Goal: Task Accomplishment & Management: Use online tool/utility

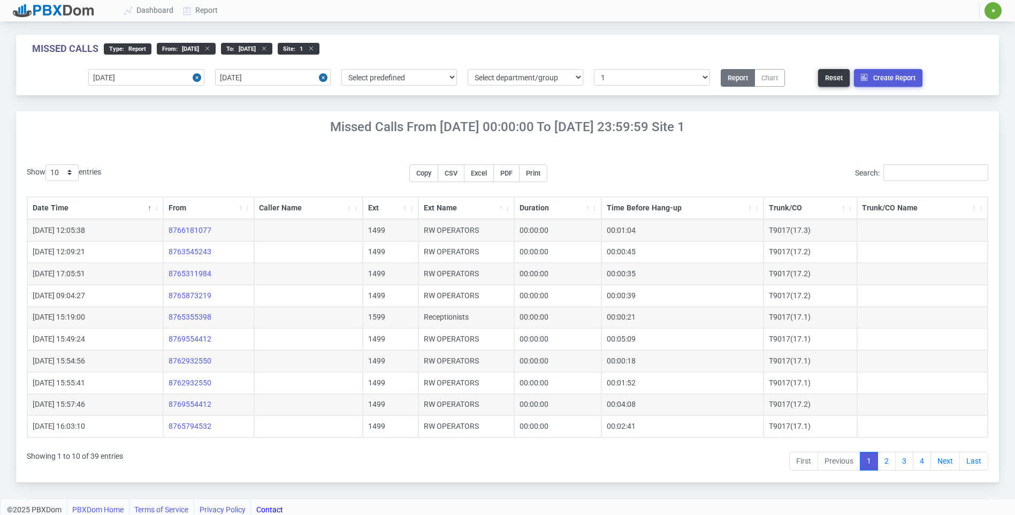
select select "1"
click at [267, 78] on input "[DATE]" at bounding box center [273, 77] width 116 height 17
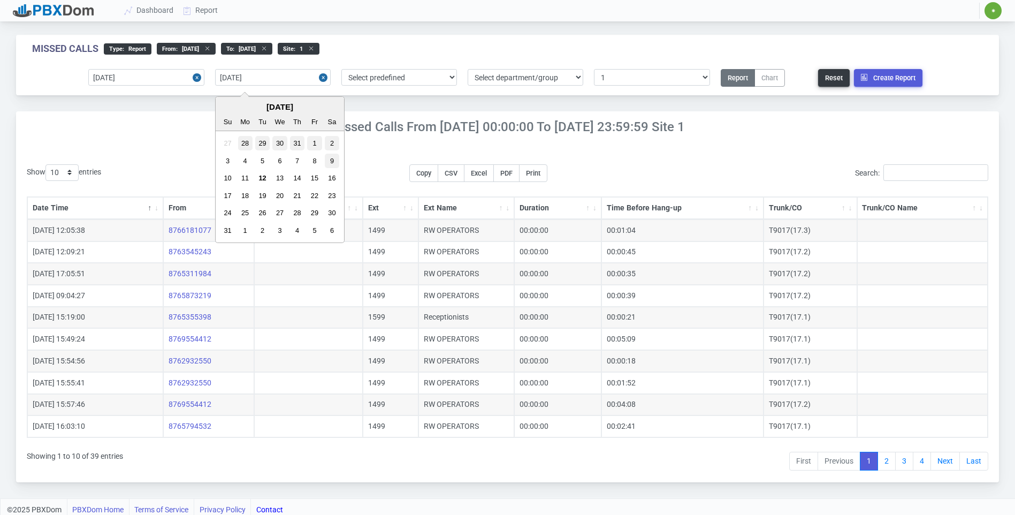
click at [329, 159] on div "9" at bounding box center [332, 161] width 14 height 14
type input "[DATE]"
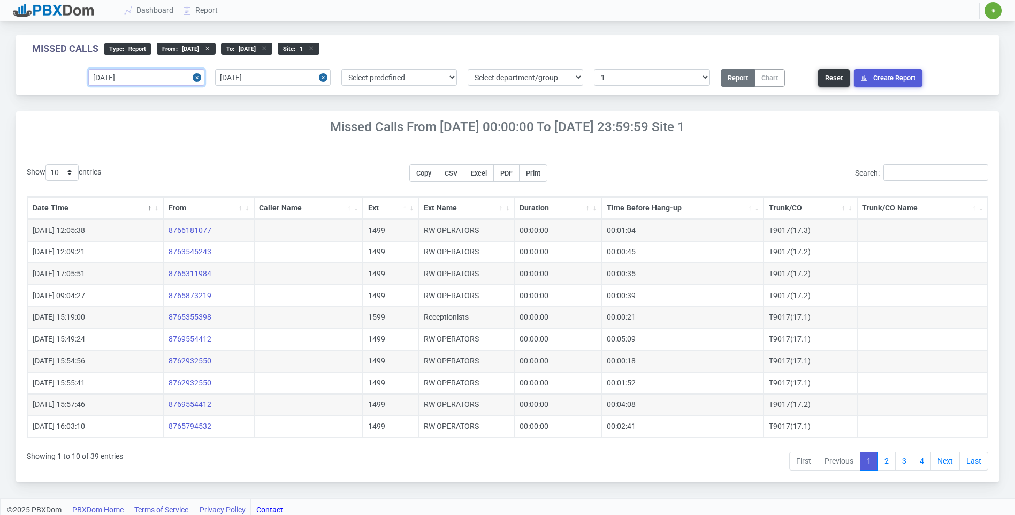
click at [161, 79] on input "[DATE]" at bounding box center [146, 77] width 116 height 17
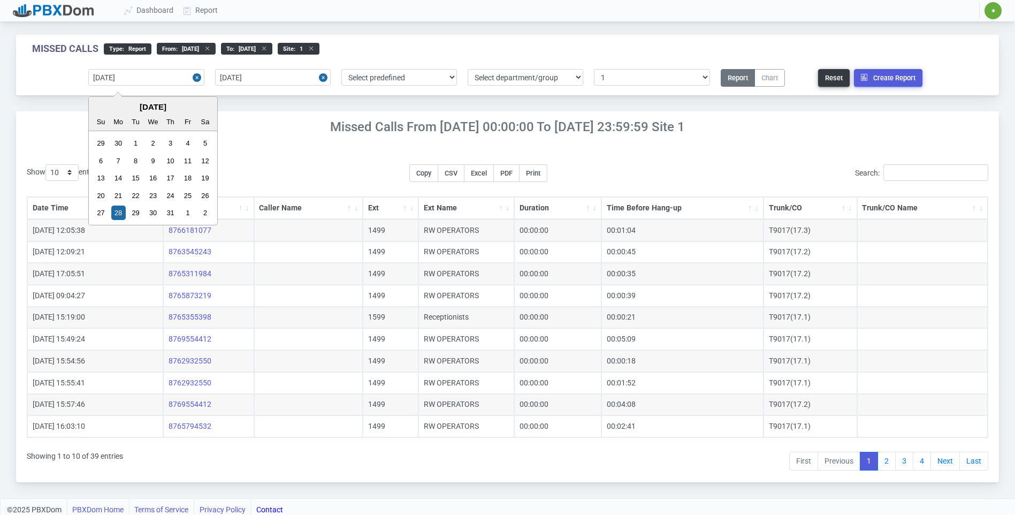
click at [330, 161] on div "Show 10 25 50 100 200 500 entries Copy CSV Excel PDF Print Search: Date Time Fr…" at bounding box center [507, 318] width 983 height 329
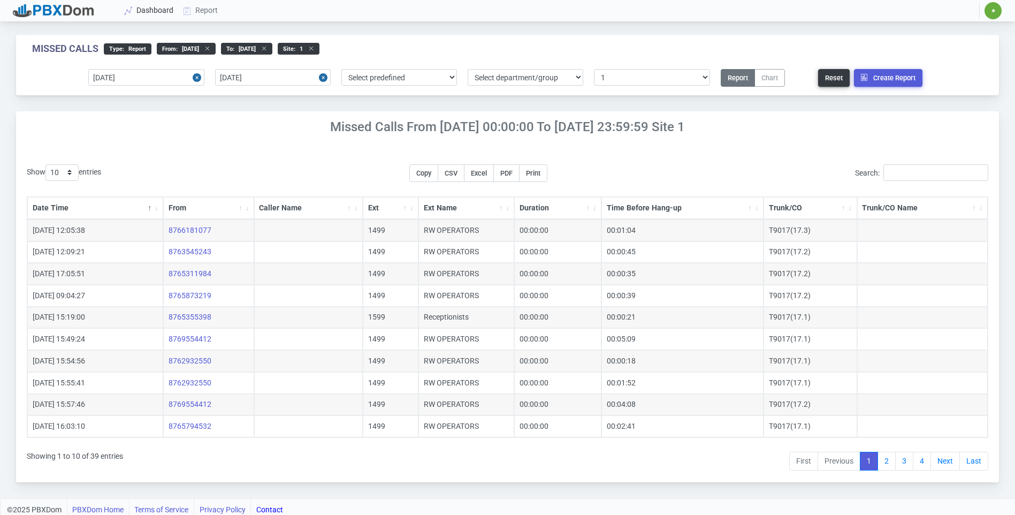
click at [164, 11] on link "Dashboard" at bounding box center [149, 11] width 59 height 20
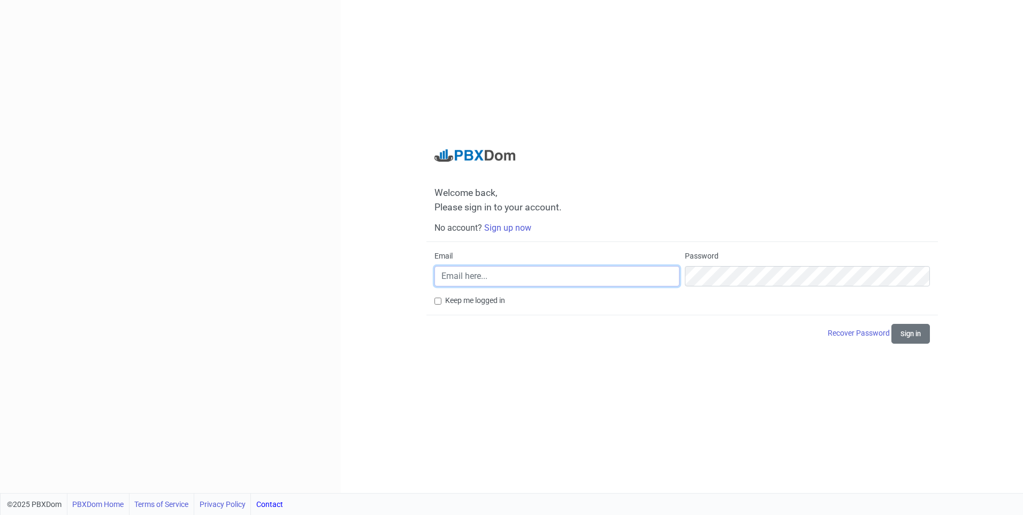
click at [545, 280] on input "Email" at bounding box center [557, 276] width 245 height 20
type input "[EMAIL_ADDRESS][DOMAIN_NAME]"
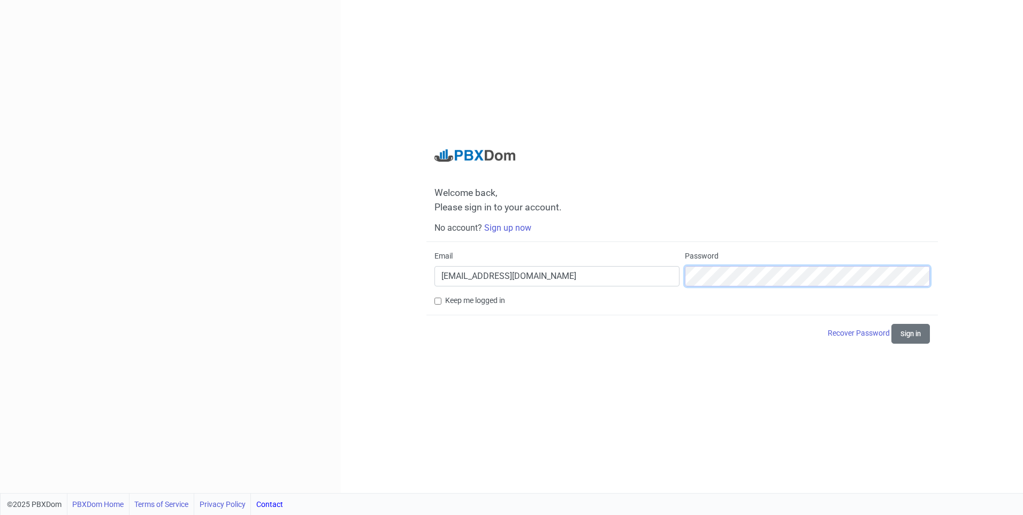
click at [892, 324] on button "Sign in" at bounding box center [911, 334] width 39 height 20
click at [655, 269] on div "Email rachlcrooks@gmail.com Password" at bounding box center [682, 273] width 501 height 44
click at [917, 331] on button "Sign in" at bounding box center [911, 334] width 39 height 20
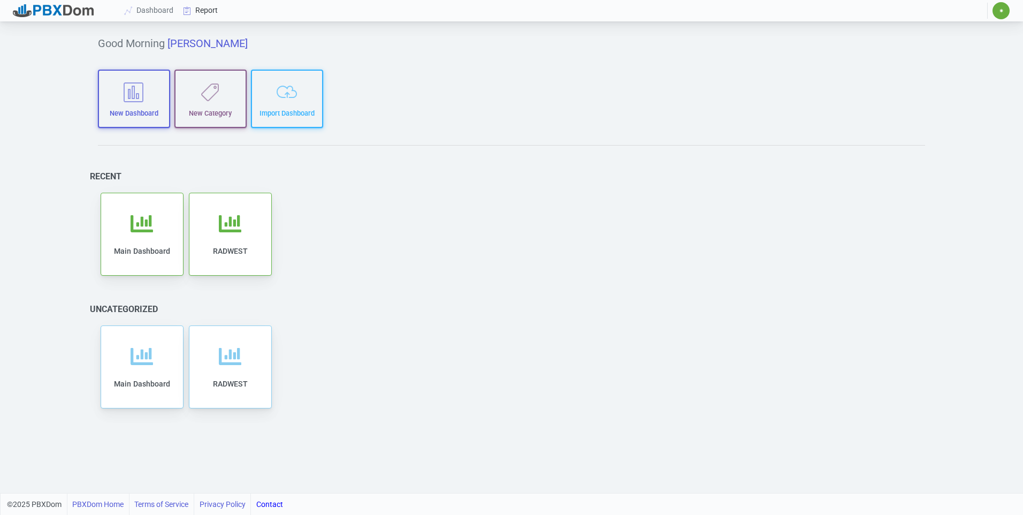
click at [201, 10] on link "Report" at bounding box center [201, 11] width 44 height 20
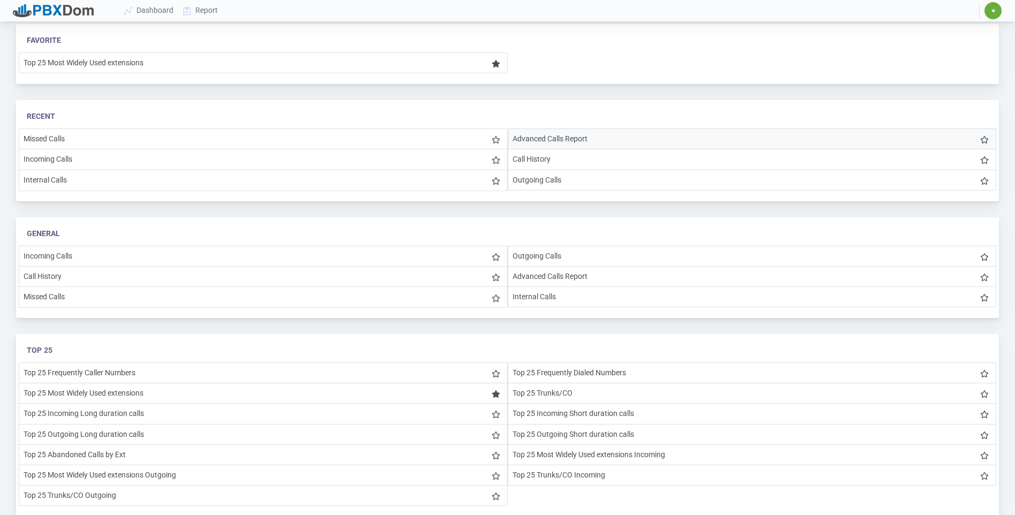
click at [582, 135] on li "Advanced Calls Report" at bounding box center [752, 138] width 489 height 21
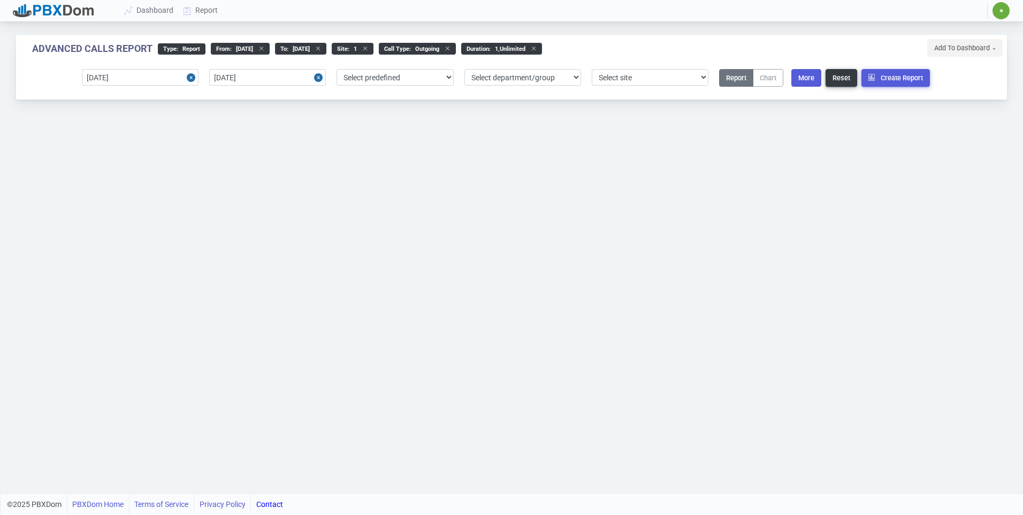
select select "1"
click at [110, 79] on input "[DATE]" at bounding box center [140, 77] width 117 height 17
click at [198, 214] on div "2" at bounding box center [199, 213] width 14 height 14
click at [131, 73] on input "[DATE]" at bounding box center [140, 77] width 117 height 17
click at [110, 162] on div "4" at bounding box center [112, 161] width 14 height 14
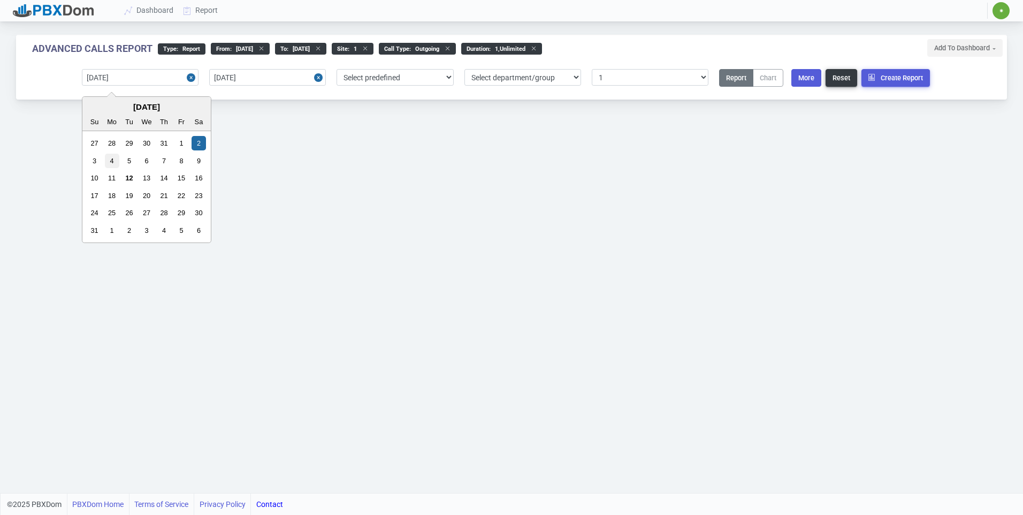
type input "2025-08-04"
click at [240, 77] on input "[DATE]" at bounding box center [267, 77] width 117 height 17
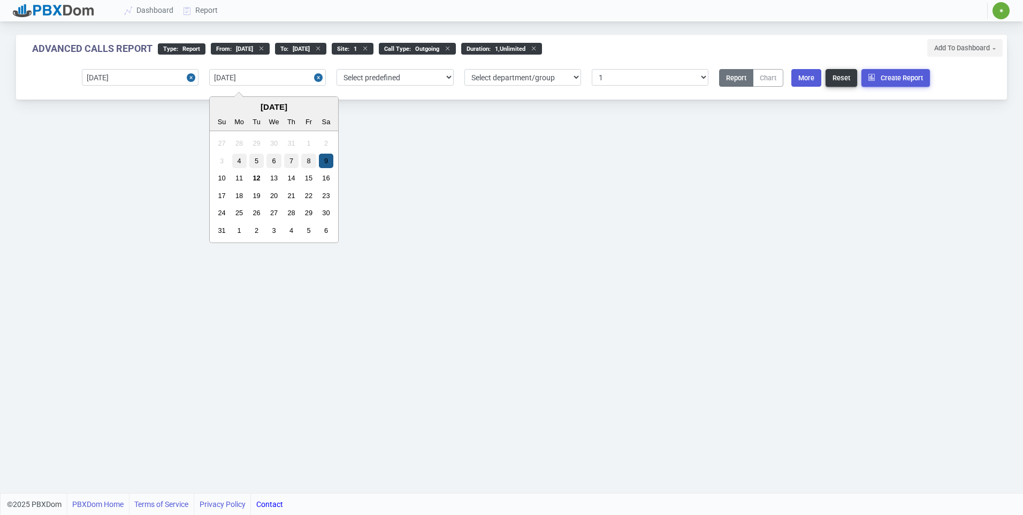
click at [325, 160] on div "9" at bounding box center [326, 161] width 14 height 14
click at [442, 78] on select "Select predefined Today Yesterday Current Year Current Month Current Week Previ…" at bounding box center [395, 77] width 117 height 17
click at [517, 80] on select "Select department/group exceptionExtension WhiteListExtension" at bounding box center [523, 77] width 117 height 17
click at [646, 77] on select "Select site 1" at bounding box center [650, 77] width 117 height 17
click at [805, 79] on button "More" at bounding box center [807, 78] width 30 height 18
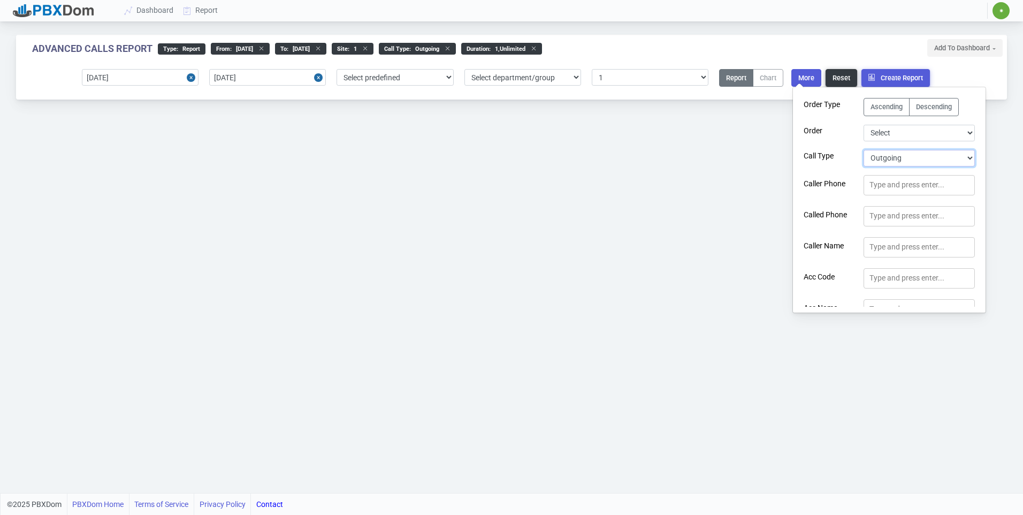
click at [897, 160] on select "Select Call Type Incoming Outgoing Internal Abandoned All" at bounding box center [919, 158] width 111 height 17
select select "0"
click at [864, 150] on select "Select Call Type Incoming Outgoing Internal Abandoned All" at bounding box center [919, 158] width 111 height 17
click at [912, 77] on button "Create Report" at bounding box center [896, 78] width 69 height 18
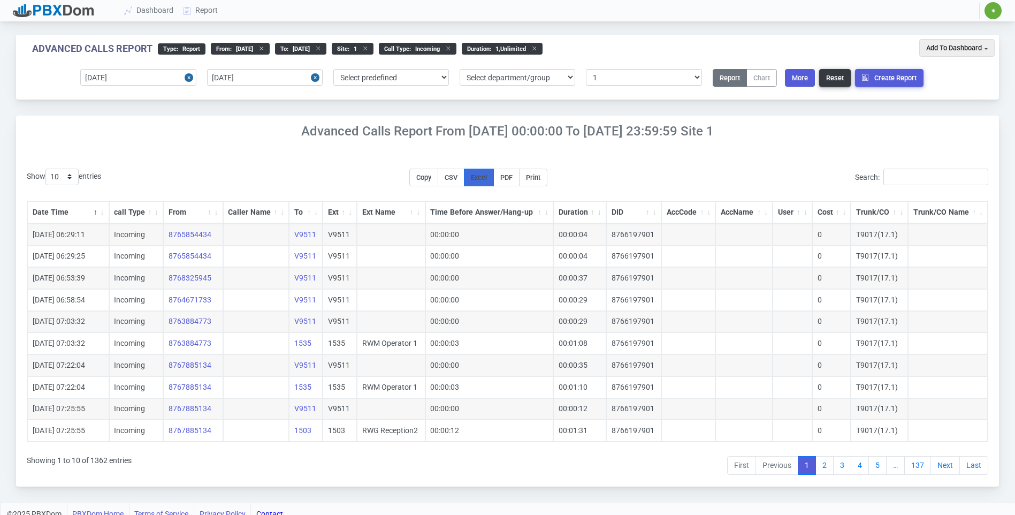
click at [487, 178] on span "Excel" at bounding box center [479, 177] width 16 height 8
click at [634, 149] on div "Advanced Calls Report From 2025-08-04 00:00:00 to 2025-08-09 23:59:59 Site 1 Sh…" at bounding box center [507, 301] width 983 height 371
click at [806, 80] on button "More" at bounding box center [800, 78] width 30 height 18
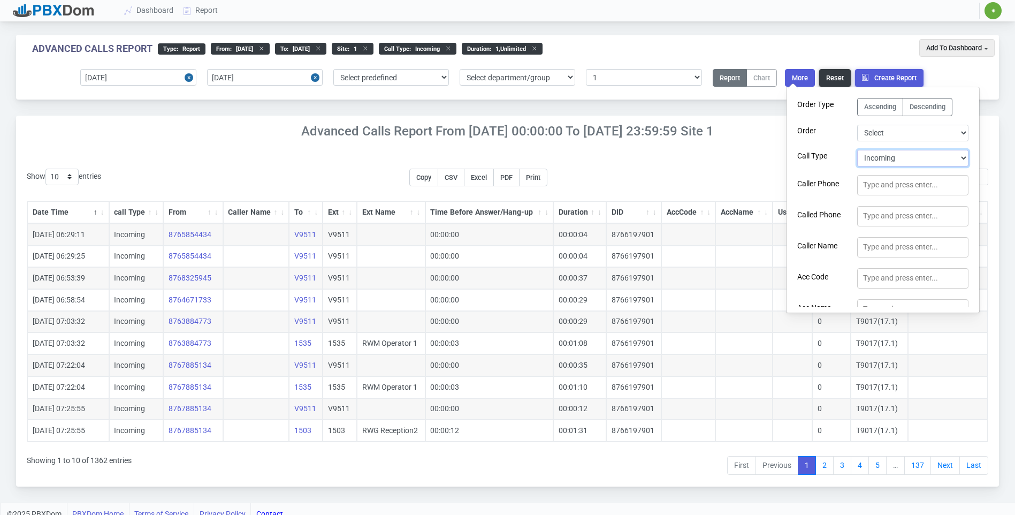
click at [885, 157] on select "Select Call Type Incoming Outgoing Internal Abandoned All" at bounding box center [913, 158] width 111 height 17
select select "1"
click at [858, 150] on select "Select Call Type Incoming Outgoing Internal Abandoned All" at bounding box center [913, 158] width 111 height 17
click at [722, 135] on h4 "Advanced Calls Report From 2025-08-04 00:00:00 to 2025-08-09 23:59:59 Site 1" at bounding box center [507, 132] width 983 height 16
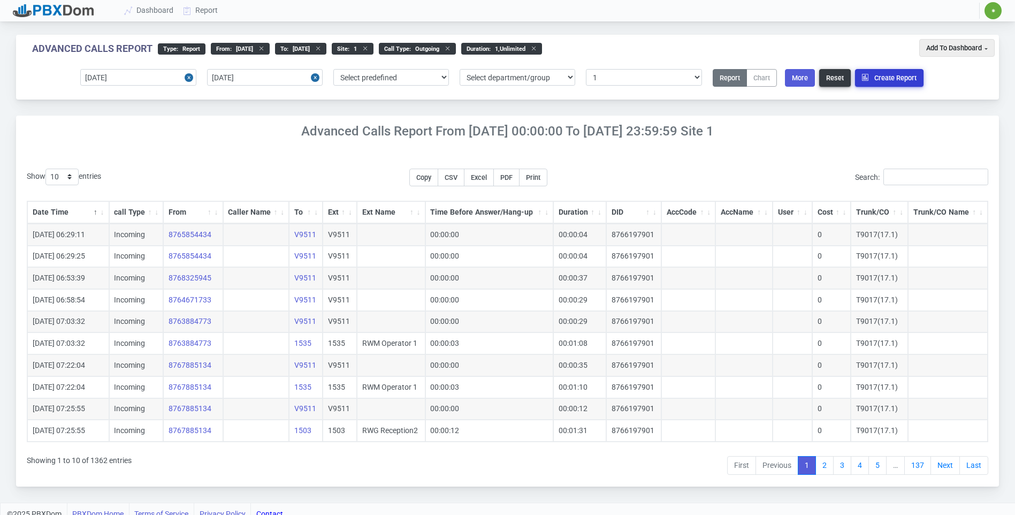
click at [911, 81] on button "Create Report" at bounding box center [889, 78] width 69 height 18
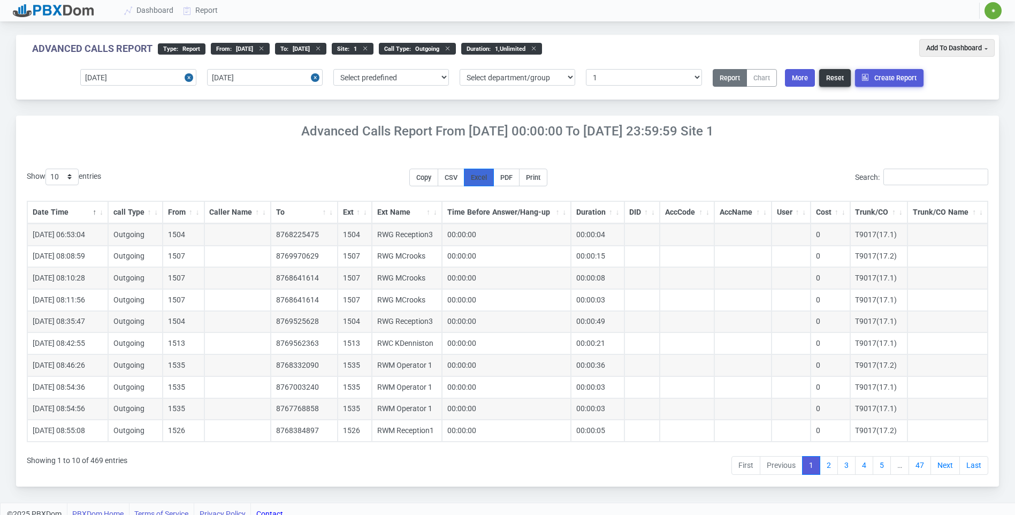
click at [487, 179] on span "Excel" at bounding box center [479, 177] width 16 height 8
click at [662, 45] on div "Advanced Calls Report type : Report From : 2025-08-04 to : 2025-08-09 site : 1 …" at bounding box center [473, 49] width 882 height 12
click at [208, 10] on link "Report" at bounding box center [201, 11] width 44 height 20
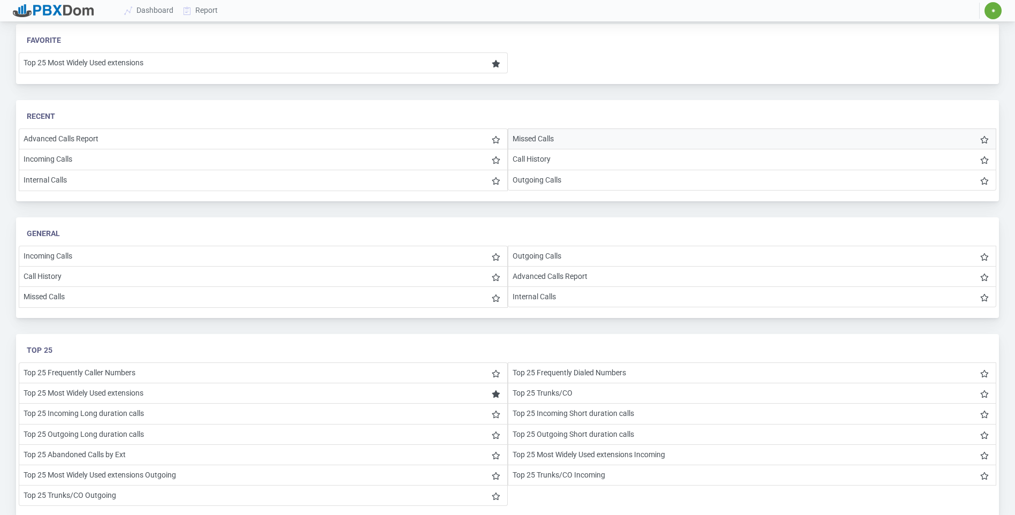
click at [548, 142] on li "Missed Calls" at bounding box center [752, 138] width 489 height 21
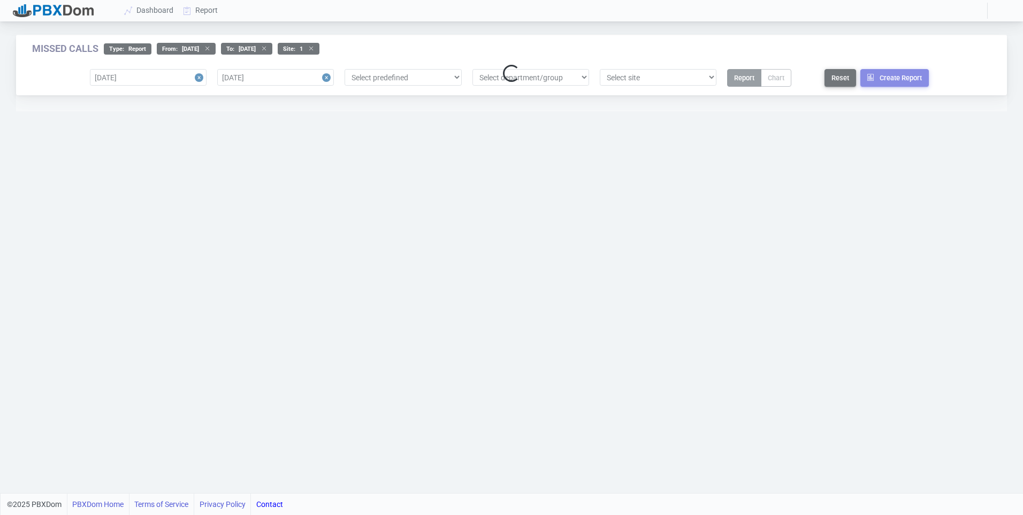
select select "1"
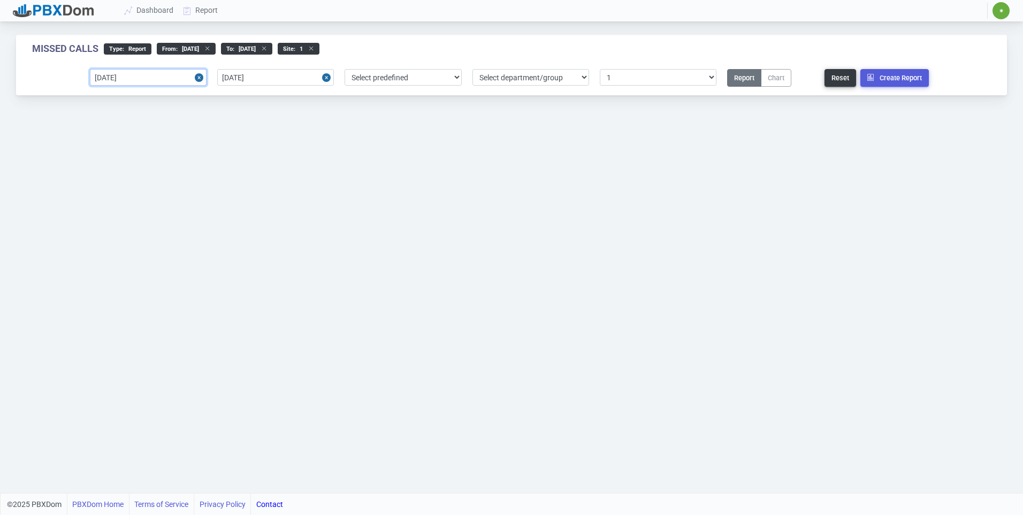
click at [143, 78] on input "2025-08-04" at bounding box center [148, 77] width 117 height 17
click at [886, 78] on button "Create Report" at bounding box center [895, 78] width 69 height 18
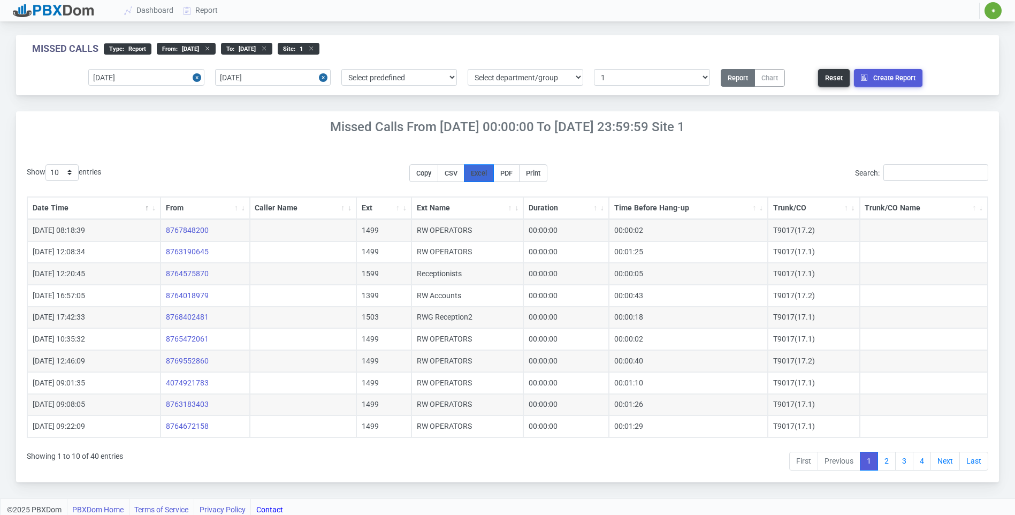
click at [481, 171] on span "Excel" at bounding box center [479, 173] width 16 height 8
